Goal: Task Accomplishment & Management: Manage account settings

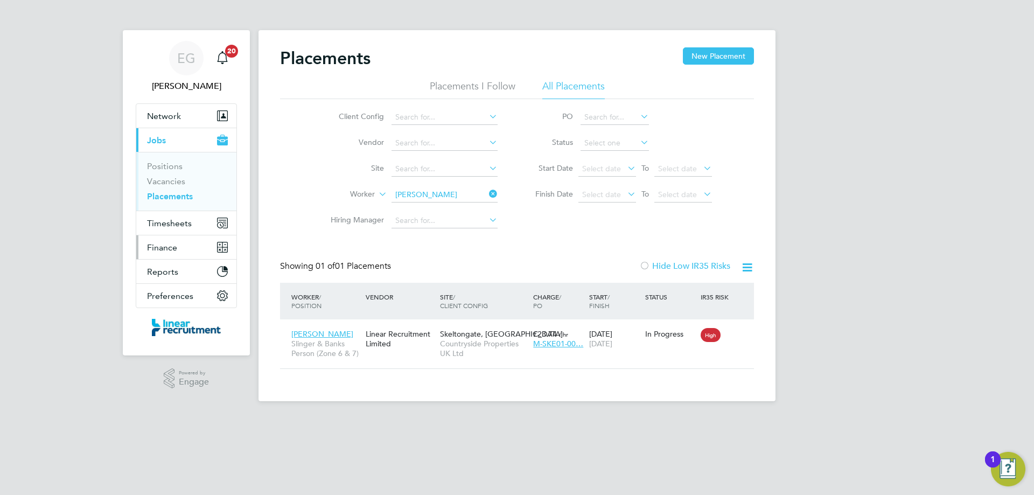
scroll to position [10, 51]
click at [180, 225] on span "Timesheets" at bounding box center [169, 223] width 45 height 10
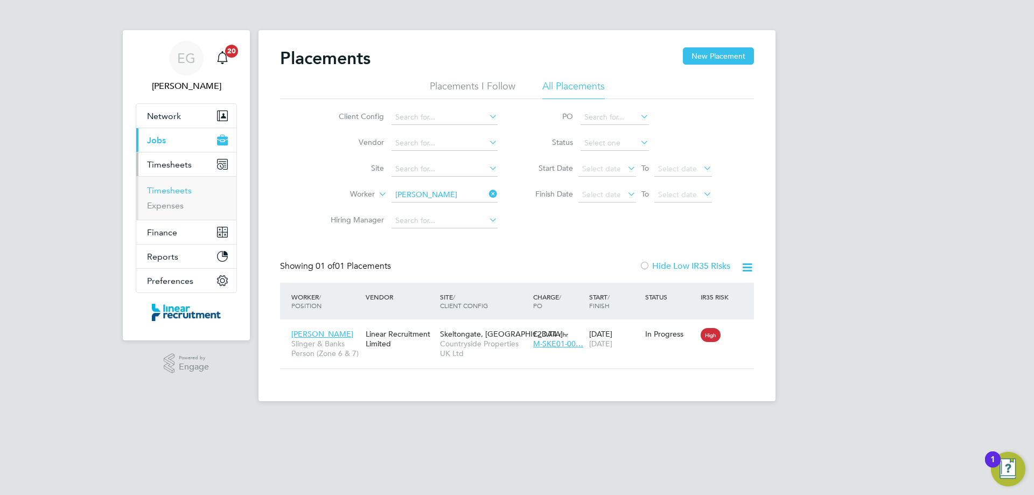
click at [177, 193] on link "Timesheets" at bounding box center [169, 190] width 45 height 10
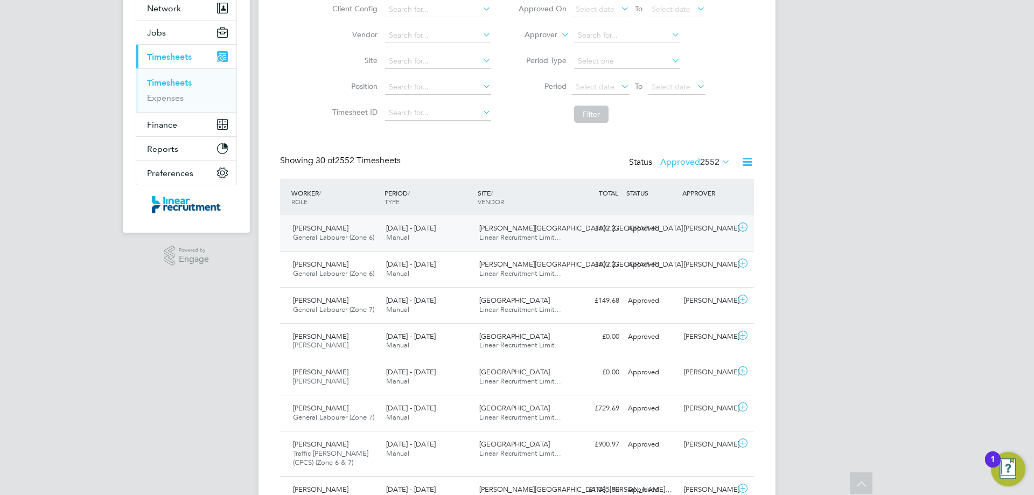
click at [747, 226] on icon at bounding box center [742, 227] width 13 height 9
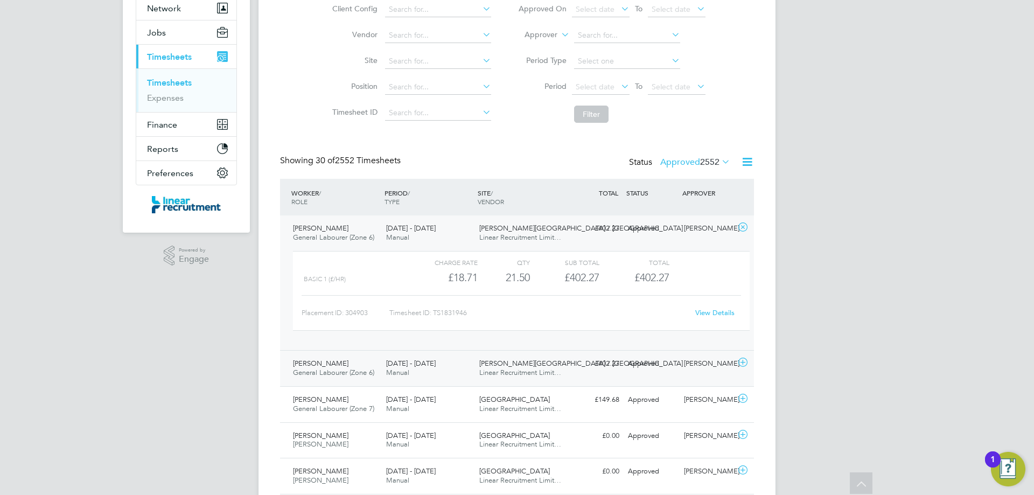
click at [743, 364] on icon at bounding box center [742, 362] width 13 height 9
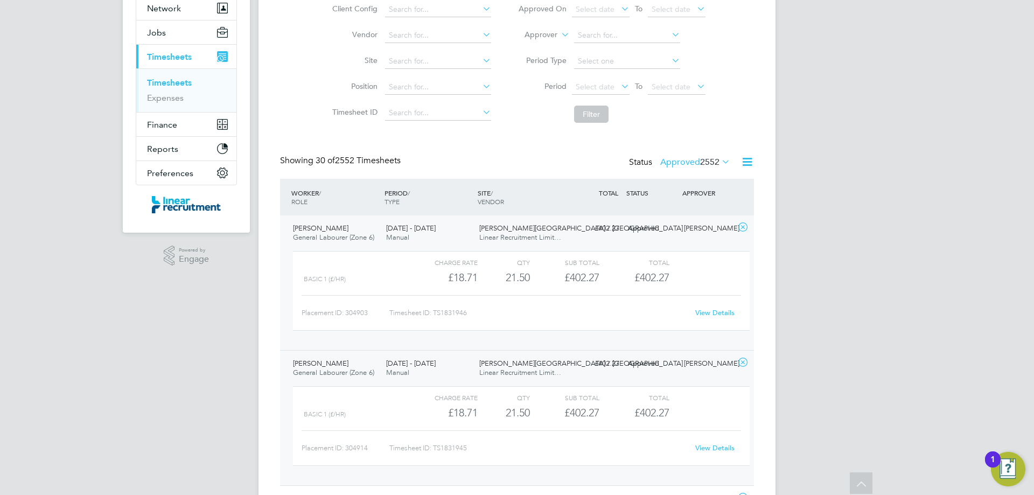
click at [719, 313] on link "View Details" at bounding box center [714, 312] width 39 height 9
click at [720, 161] on icon at bounding box center [720, 161] width 0 height 15
click at [693, 210] on li "Submitted" at bounding box center [682, 211] width 50 height 15
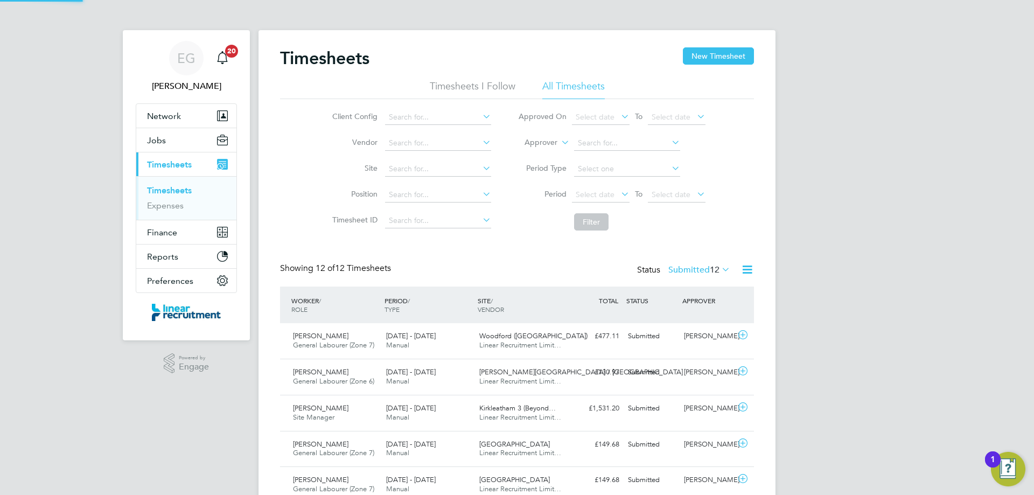
scroll to position [5, 5]
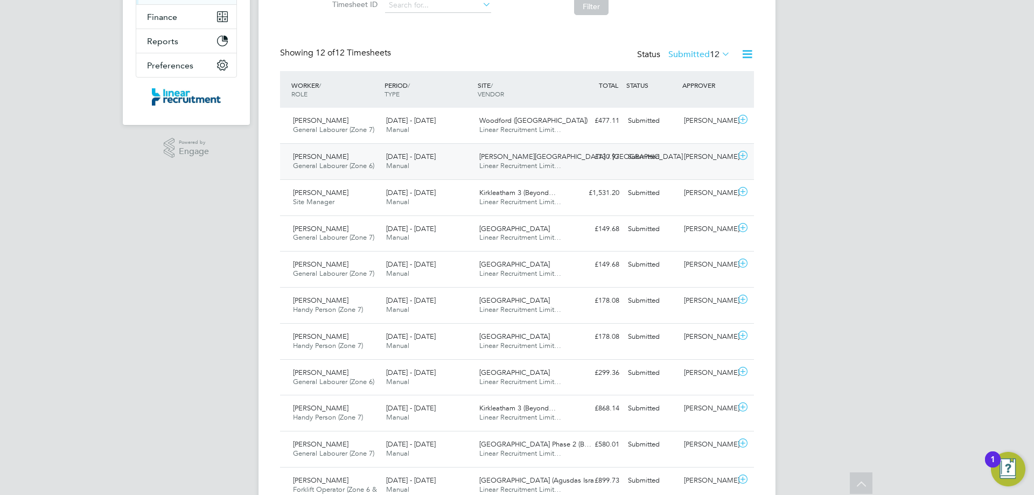
click at [745, 151] on icon at bounding box center [742, 155] width 13 height 9
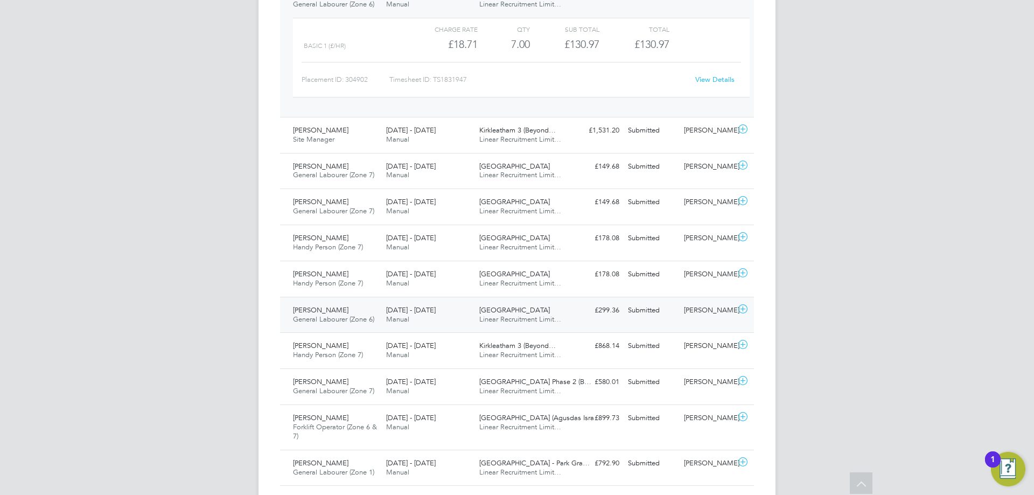
click at [744, 307] on icon at bounding box center [742, 309] width 13 height 9
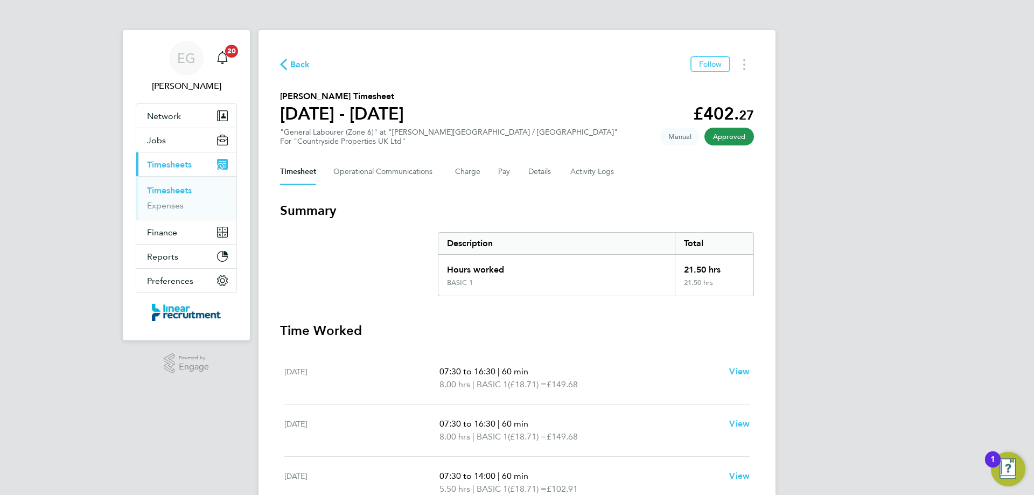
scroll to position [109, 0]
